Goal: Information Seeking & Learning: Learn about a topic

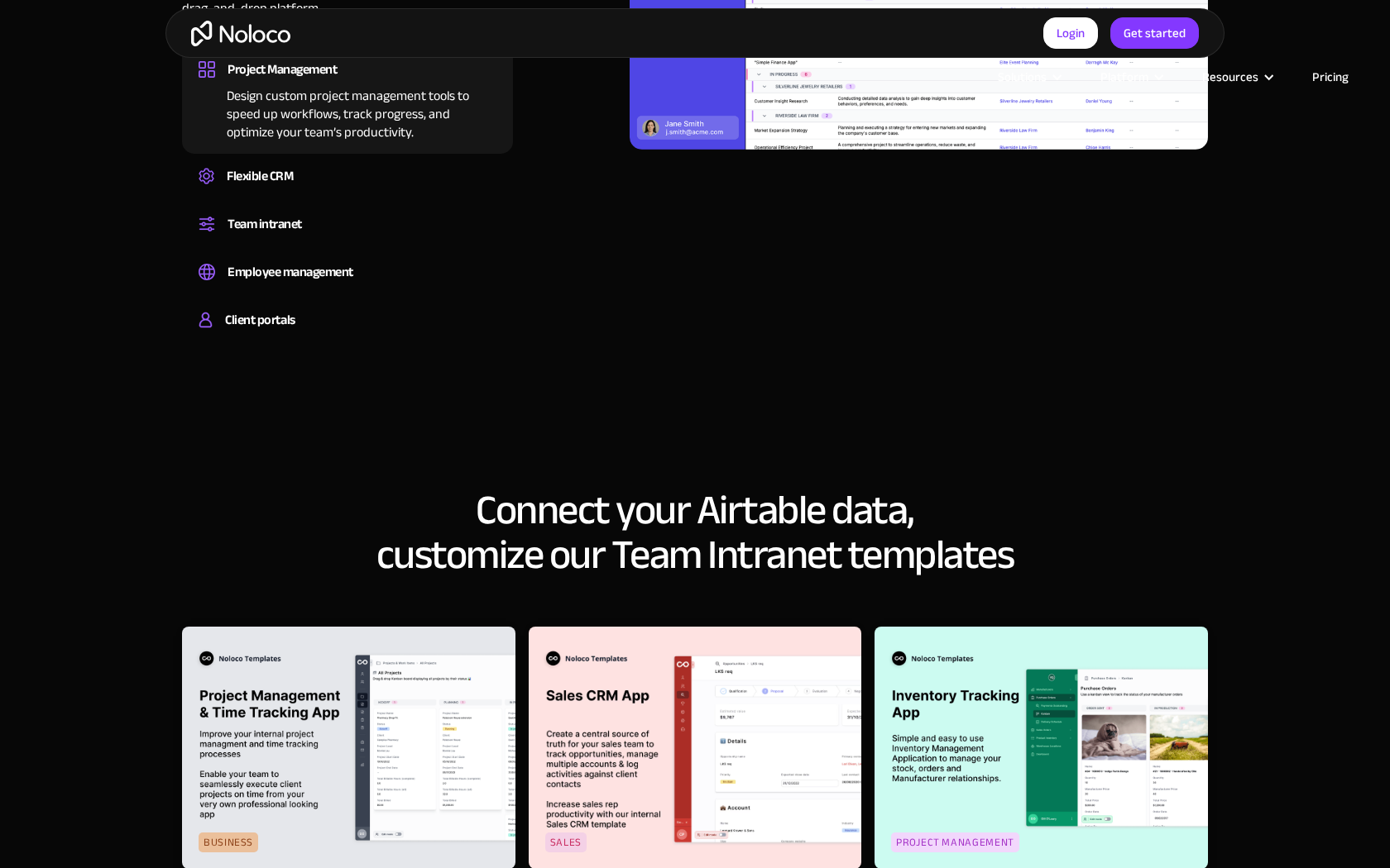
scroll to position [2452, 0]
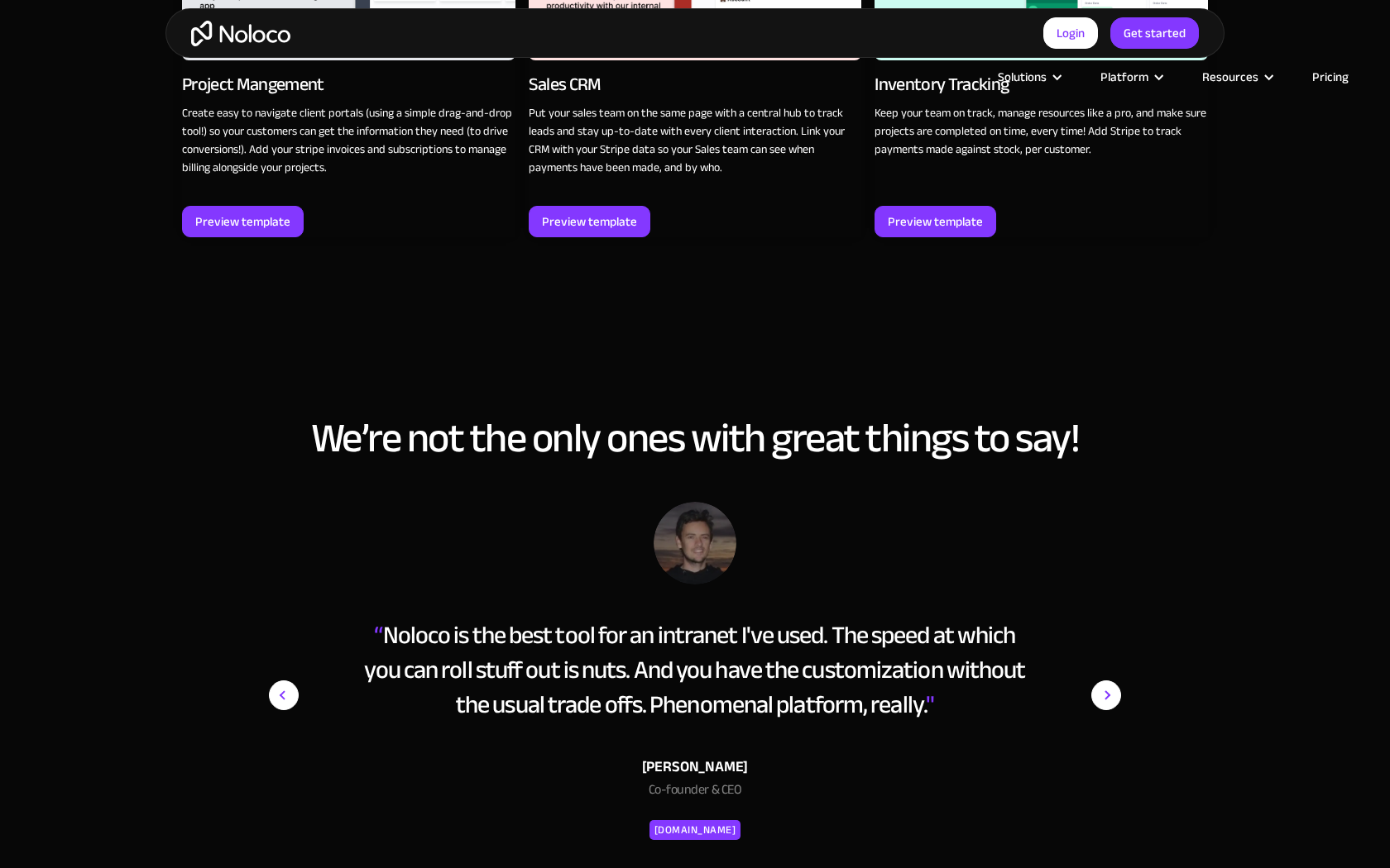
scroll to position [2979, 0]
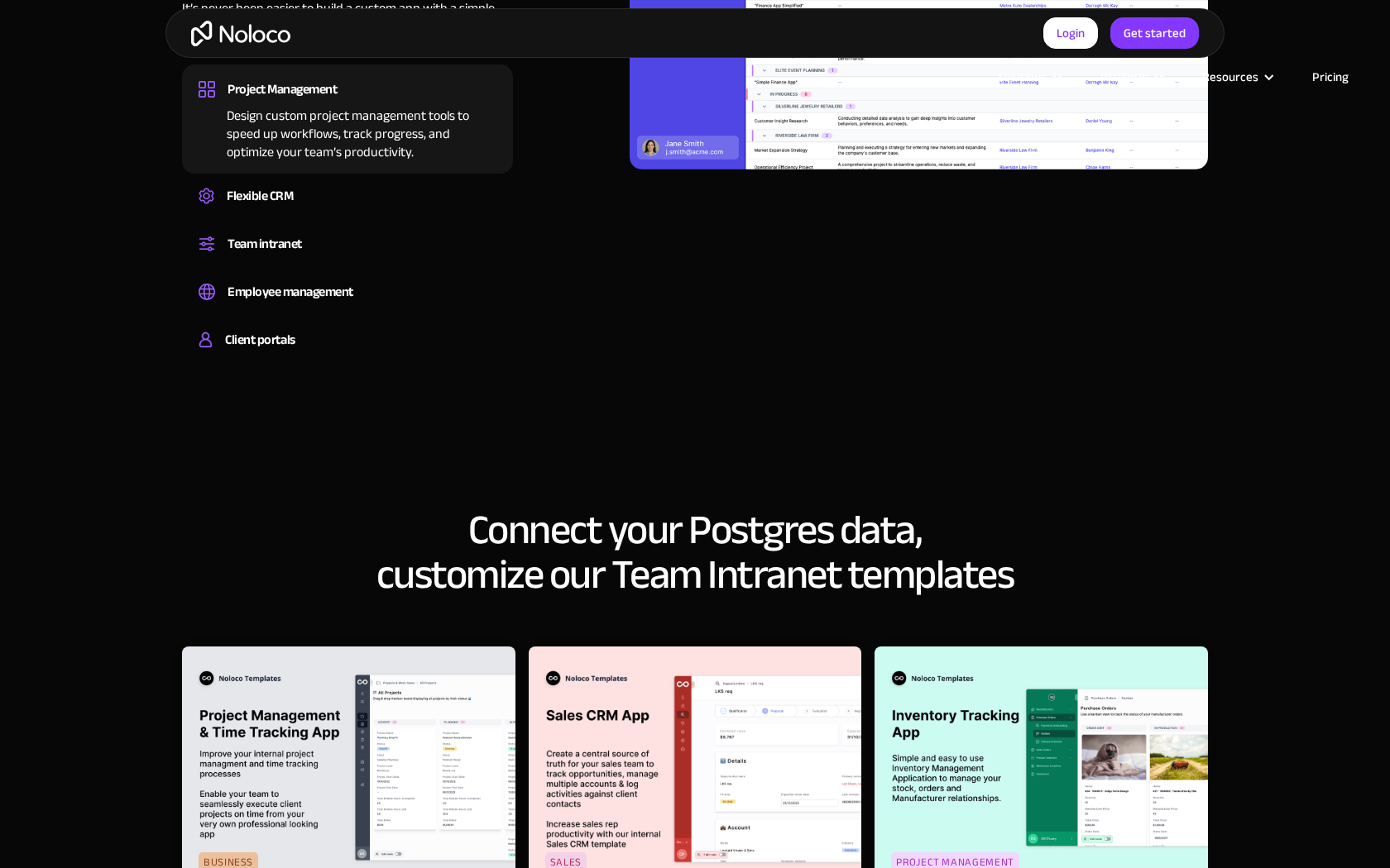
scroll to position [2210, 0]
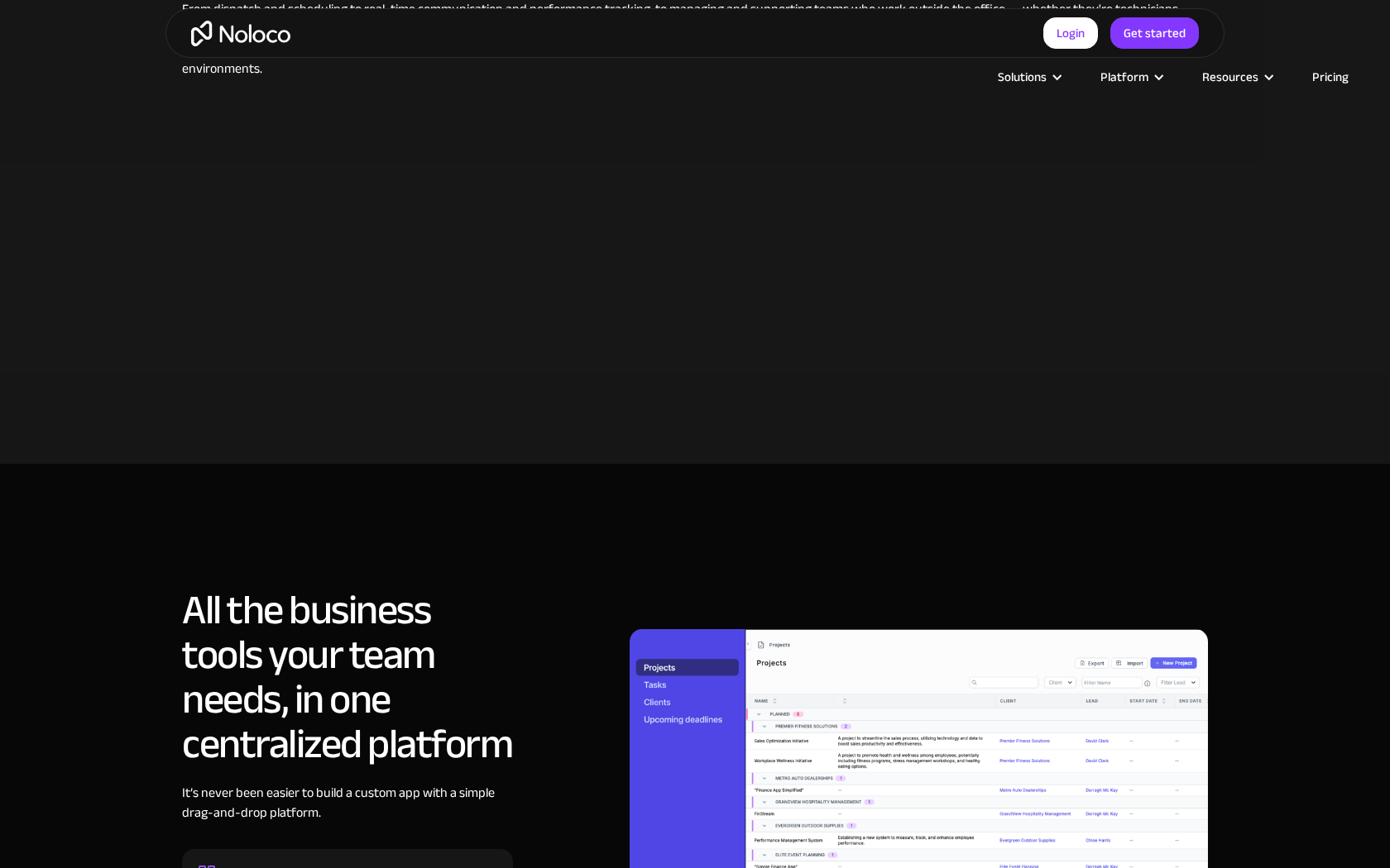
scroll to position [1445, 0]
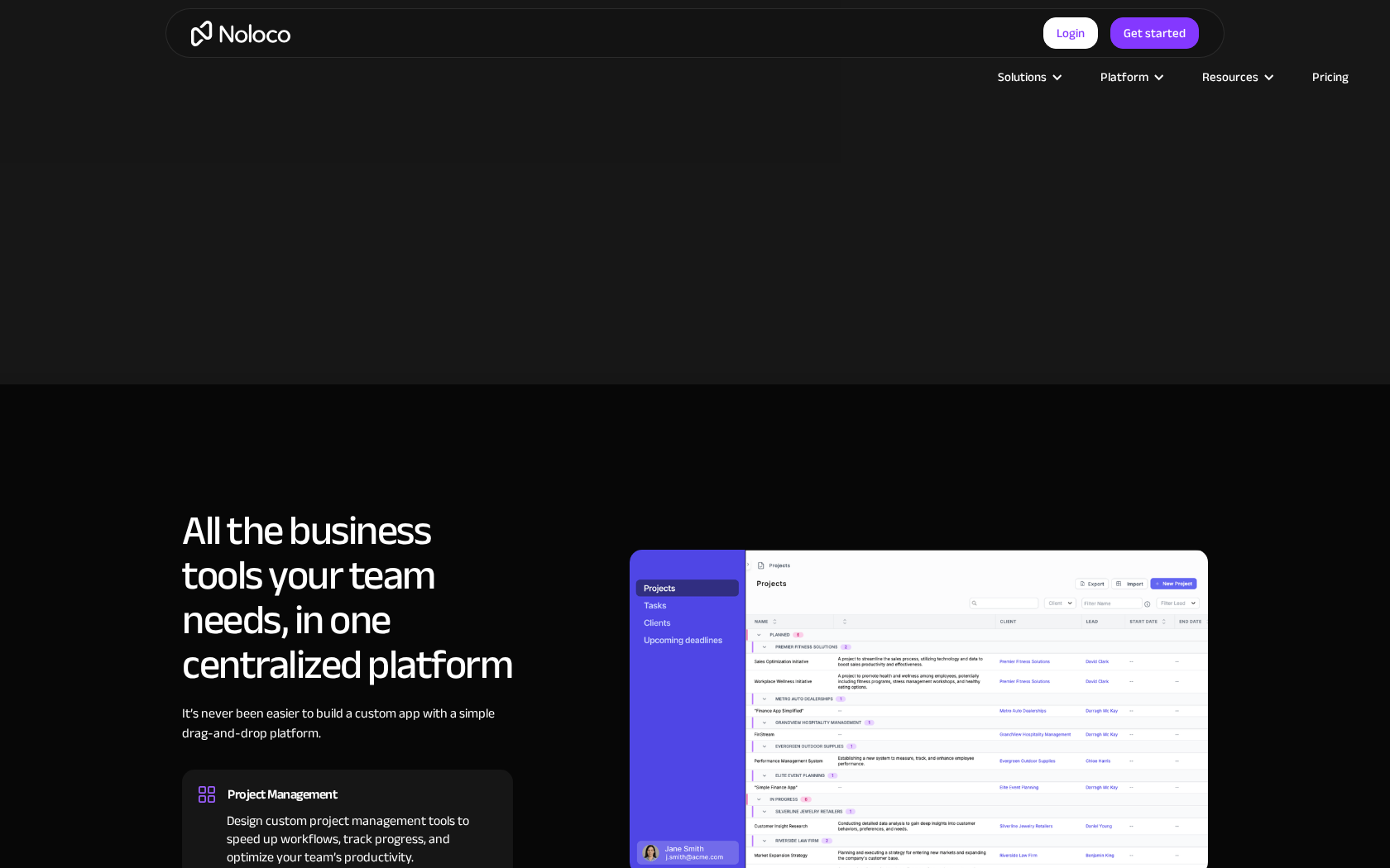
scroll to position [1445, 0]
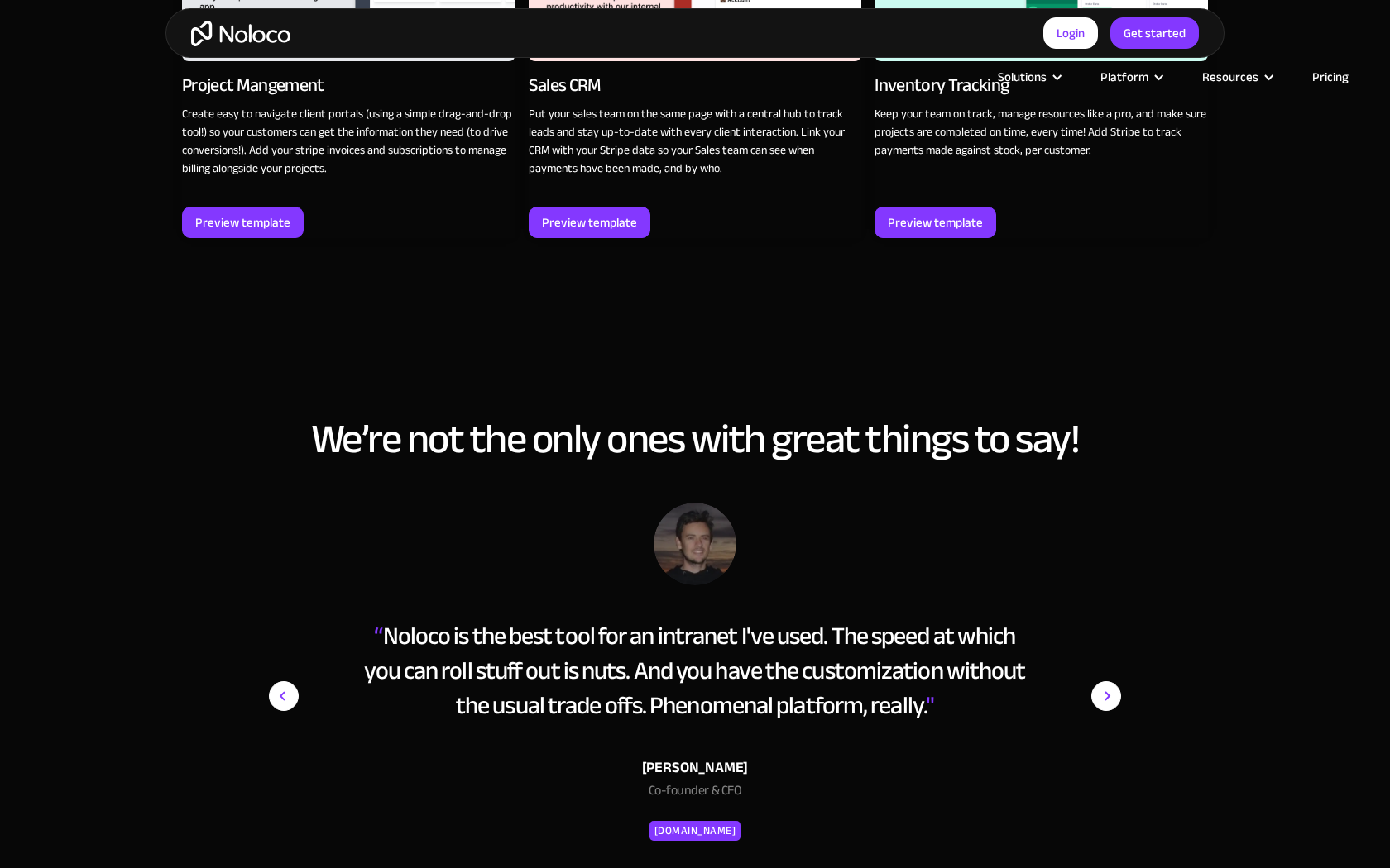
scroll to position [2978, 0]
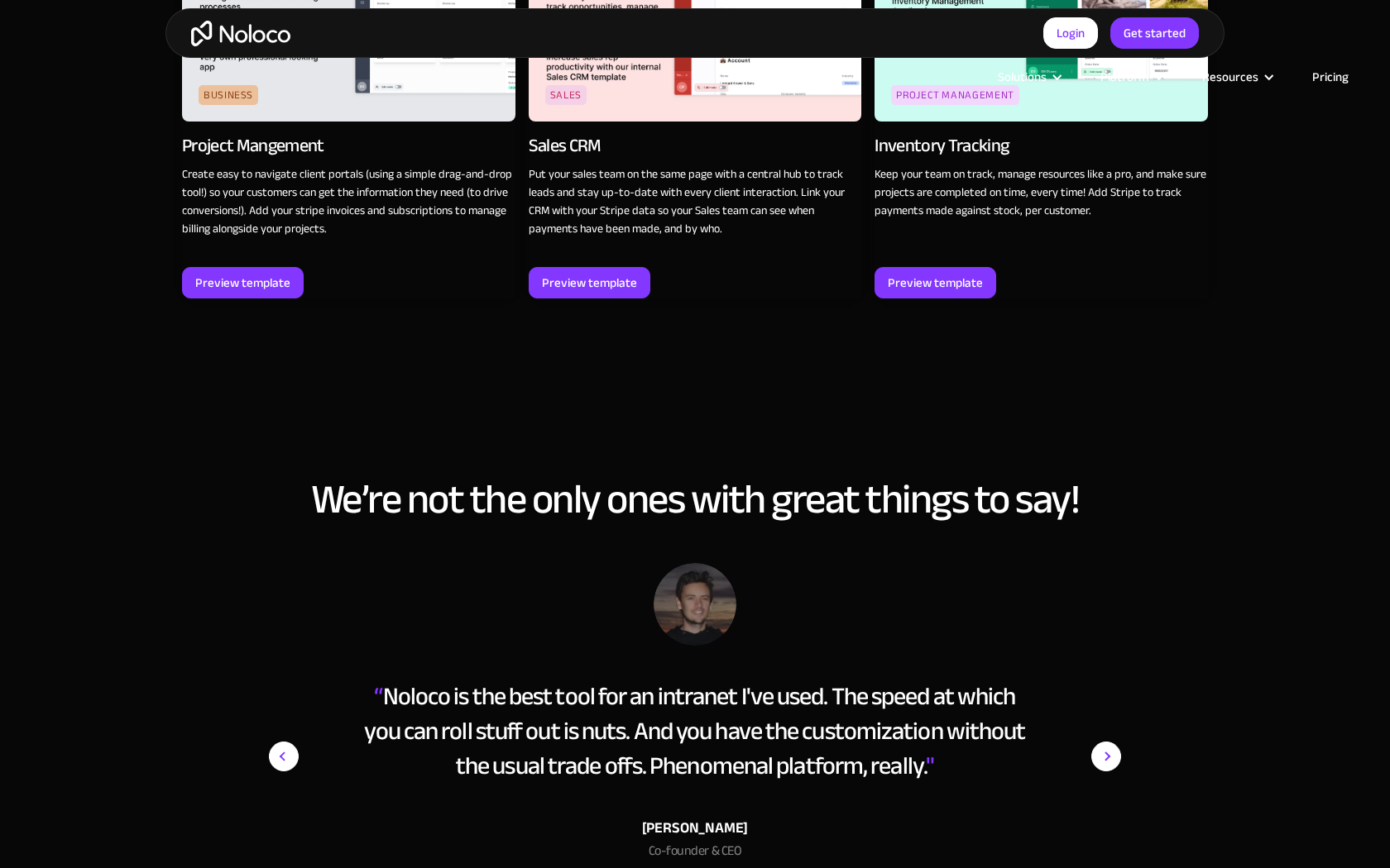
scroll to position [2977, 0]
